Goal: Information Seeking & Learning: Find specific fact

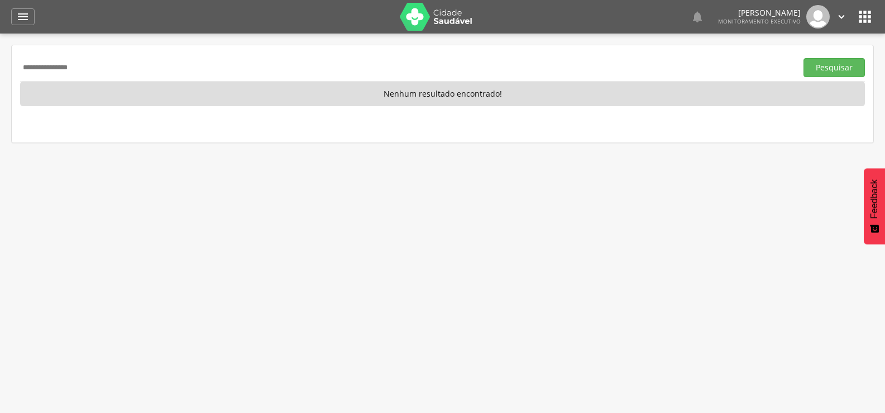
type input "**********"
click at [804, 58] on button "Pesquisar" at bounding box center [834, 67] width 61 height 19
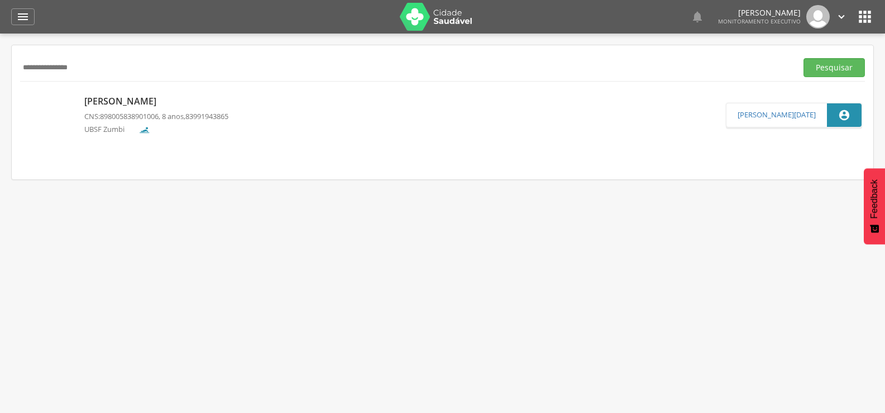
click at [137, 98] on p "Ryan Serafim da Silva" at bounding box center [156, 101] width 144 height 13
type input "**********"
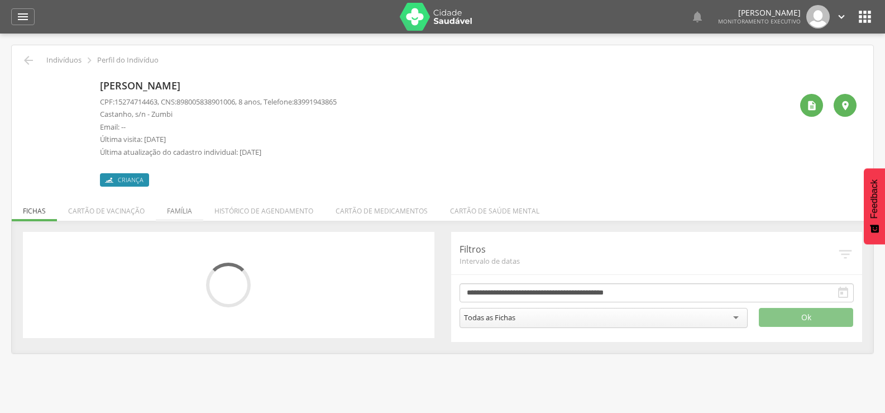
click at [178, 210] on li "Família" at bounding box center [179, 208] width 47 height 26
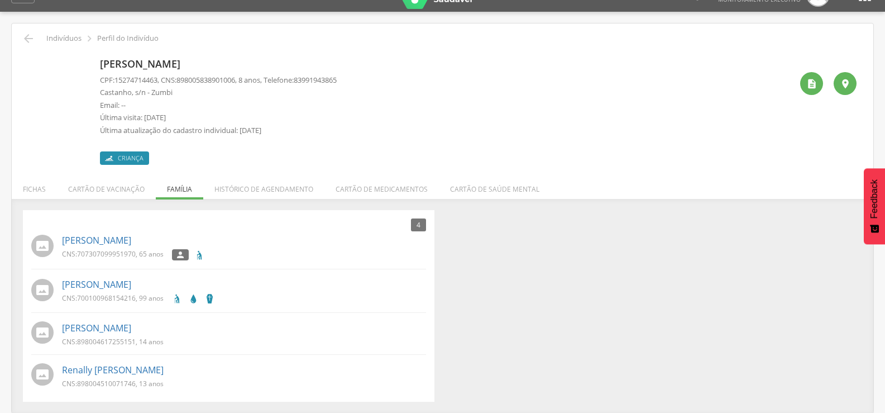
scroll to position [34, 0]
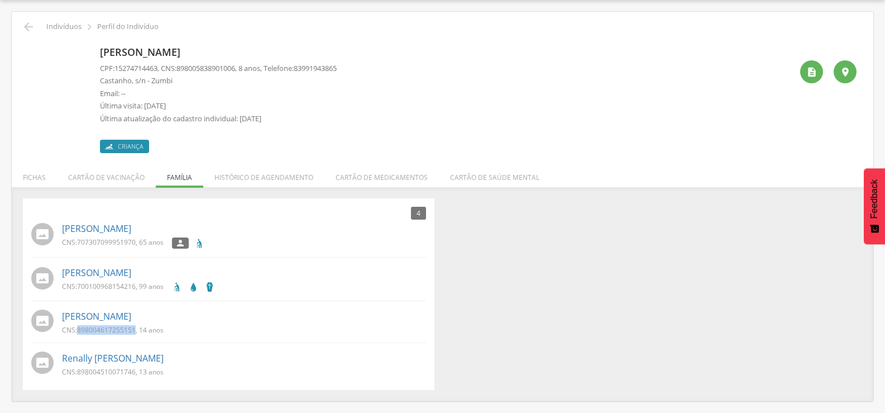
drag, startPoint x: 78, startPoint y: 332, endPoint x: 135, endPoint y: 327, distance: 57.2
click at [135, 327] on p "CNS: 898004617255151 , 14 anos" at bounding box center [113, 329] width 102 height 9
copy span "898004617255151"
drag, startPoint x: 78, startPoint y: 370, endPoint x: 135, endPoint y: 374, distance: 57.7
click at [135, 374] on p "CNS: 898004510071746 , 13 anos" at bounding box center [113, 371] width 102 height 9
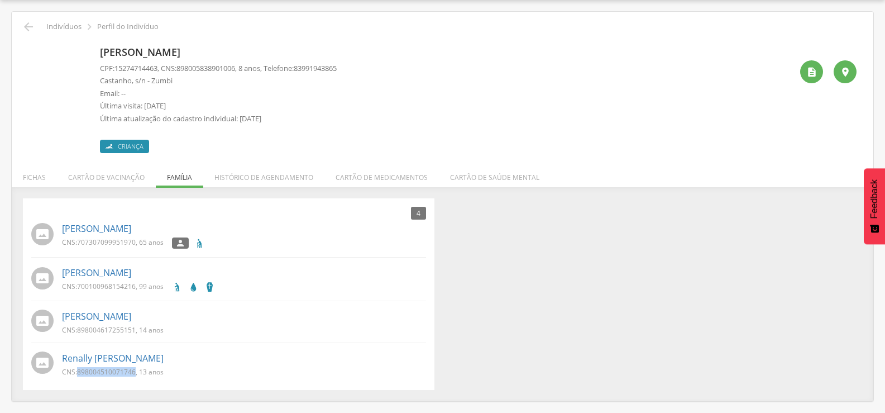
copy span "898004510071746"
click at [100, 356] on link "Renally [PERSON_NAME]" at bounding box center [113, 358] width 102 height 13
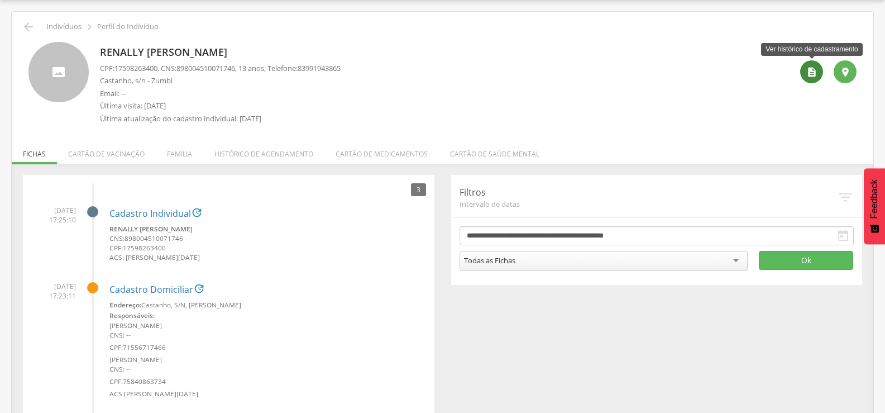
click at [811, 75] on icon "" at bounding box center [811, 71] width 11 height 11
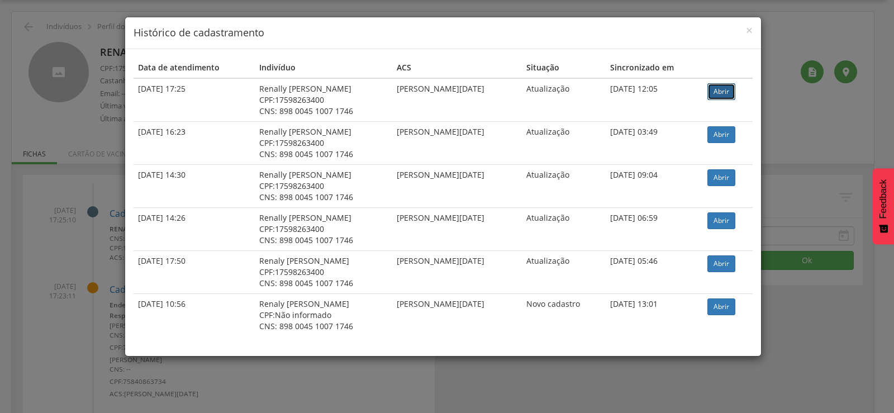
click at [727, 90] on link "Abrir" at bounding box center [721, 91] width 28 height 17
click at [750, 28] on span "×" at bounding box center [749, 30] width 7 height 16
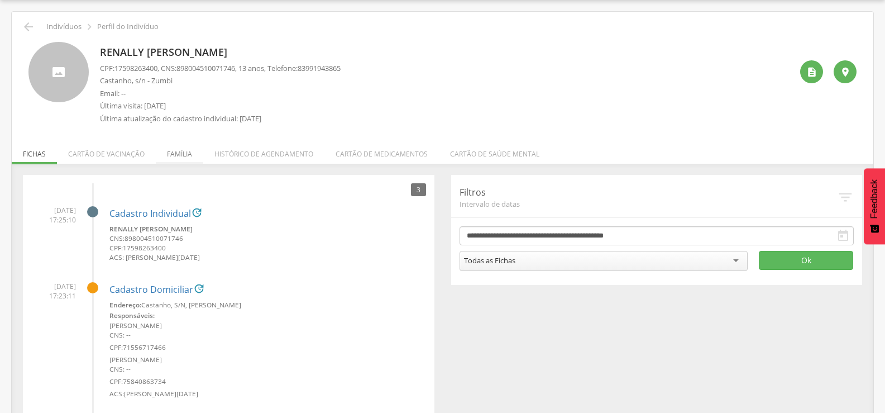
click at [180, 150] on li "Família" at bounding box center [179, 151] width 47 height 26
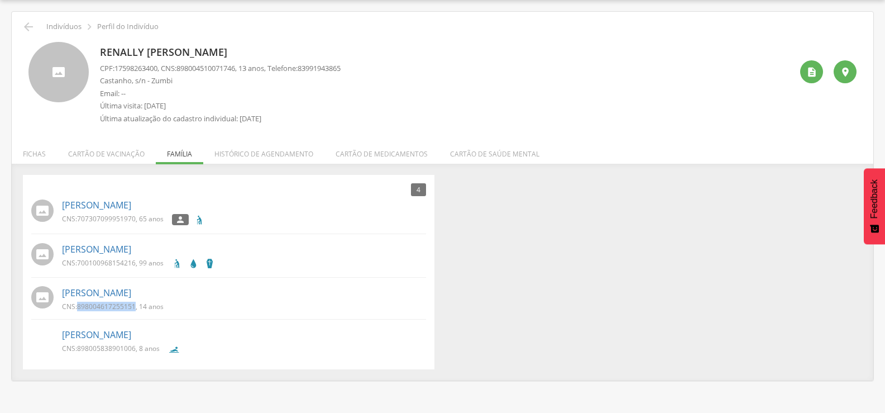
drag, startPoint x: 77, startPoint y: 309, endPoint x: 135, endPoint y: 311, distance: 58.1
click at [135, 311] on div "CNS: 898004617255151 , 14 anos" at bounding box center [117, 308] width 110 height 12
copy p "898004617255151"
click at [30, 21] on icon "" at bounding box center [28, 26] width 13 height 13
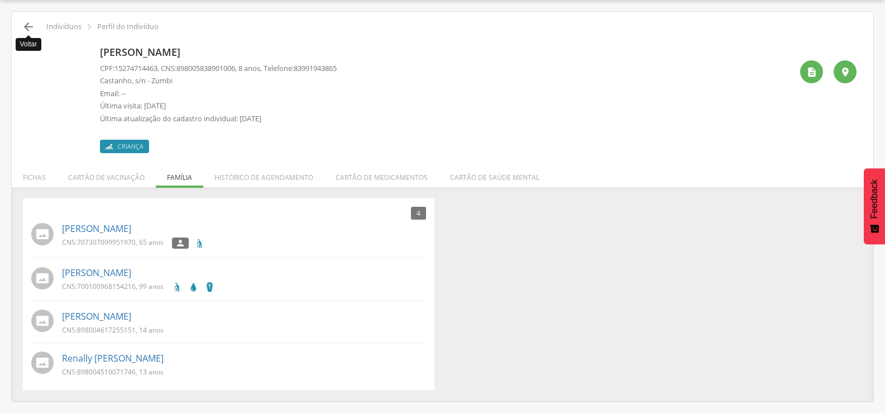
click at [22, 22] on icon "" at bounding box center [28, 26] width 13 height 13
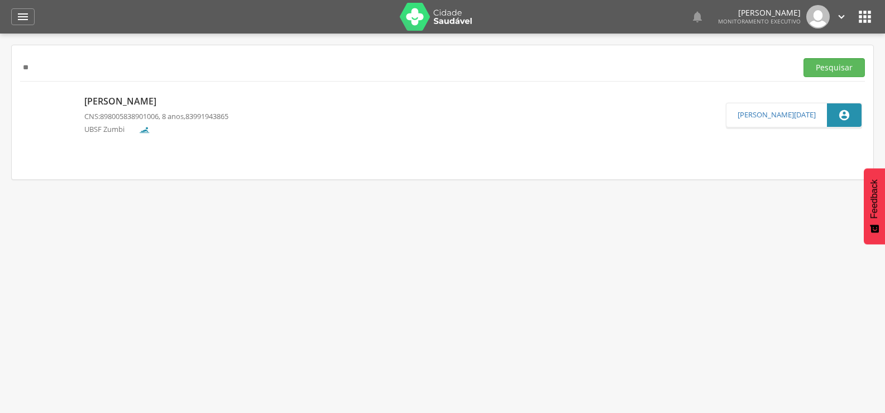
type input "*"
paste input "**********"
type input "**********"
click at [804, 58] on button "Pesquisar" at bounding box center [834, 67] width 61 height 19
click at [114, 103] on p "Francisco Rodrigues de Sousa" at bounding box center [158, 101] width 148 height 13
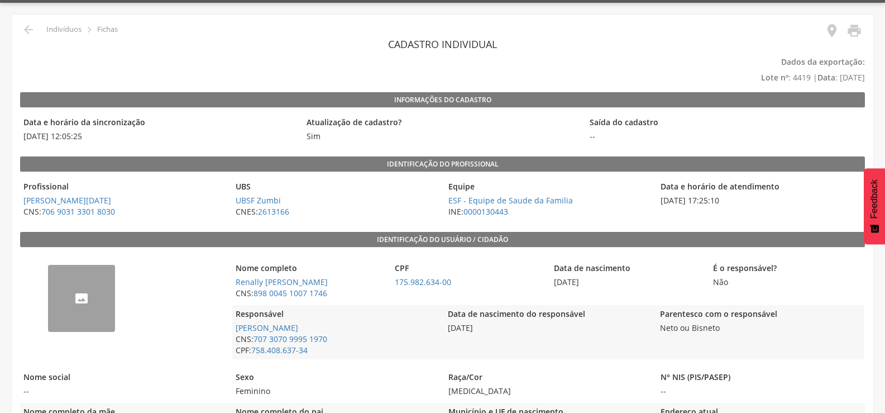
scroll to position [56, 0]
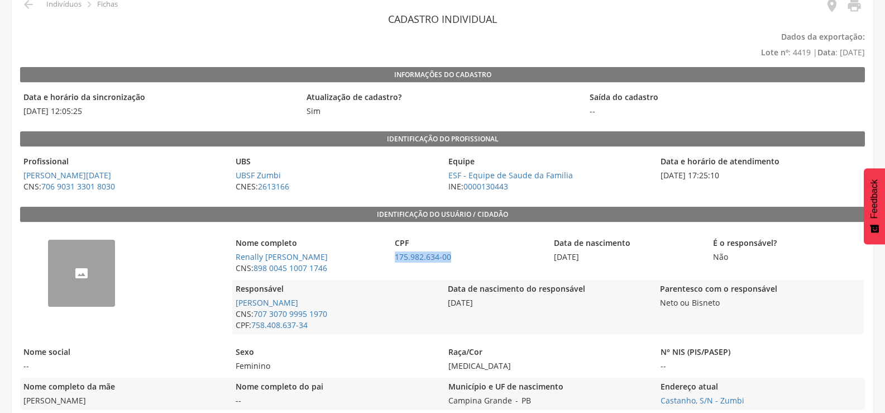
drag, startPoint x: 394, startPoint y: 256, endPoint x: 457, endPoint y: 252, distance: 62.7
click at [457, 252] on span "175.982.634-00" at bounding box center [468, 256] width 154 height 11
copy link "175.982.634-00"
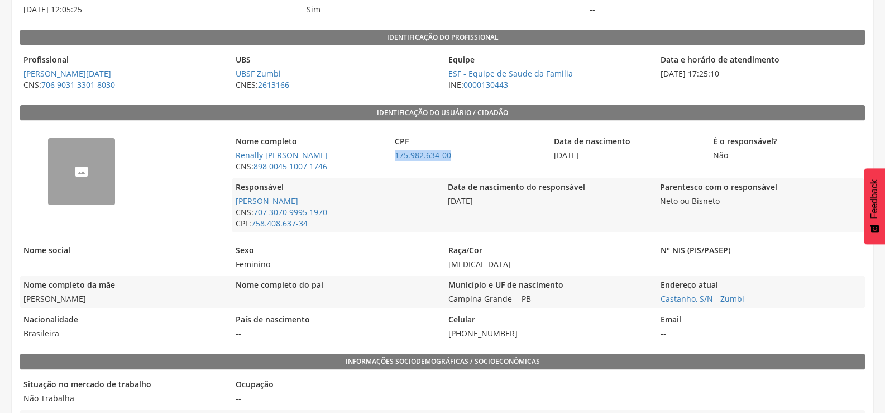
scroll to position [168, 0]
